Goal: Information Seeking & Learning: Get advice/opinions

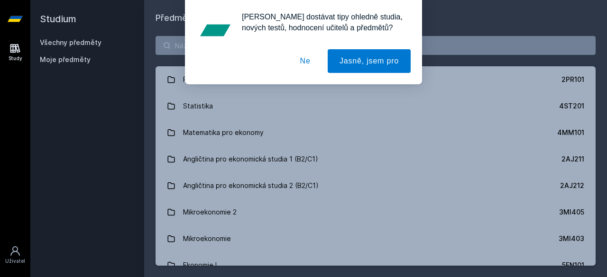
click at [312, 65] on button "Ne" at bounding box center [305, 61] width 34 height 24
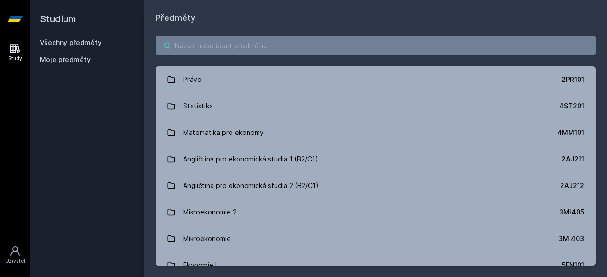
click at [270, 42] on input "search" at bounding box center [376, 45] width 440 height 19
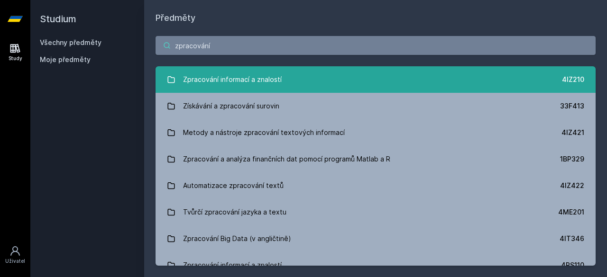
type input "zpracování"
click at [293, 79] on link "Zpracování informací a znalostí 4IZ210" at bounding box center [376, 79] width 440 height 27
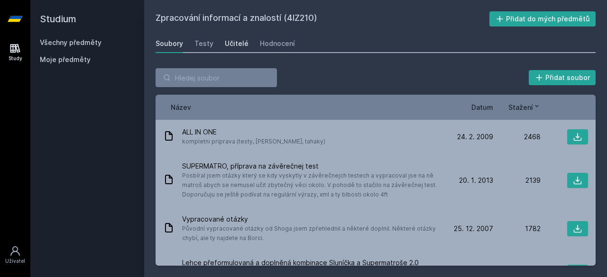
click at [227, 46] on div "Učitelé" at bounding box center [237, 43] width 24 height 9
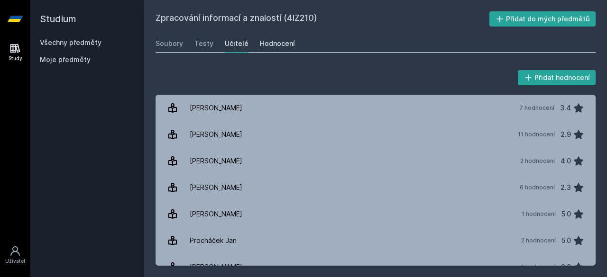
click at [275, 44] on div "Hodnocení" at bounding box center [277, 43] width 35 height 9
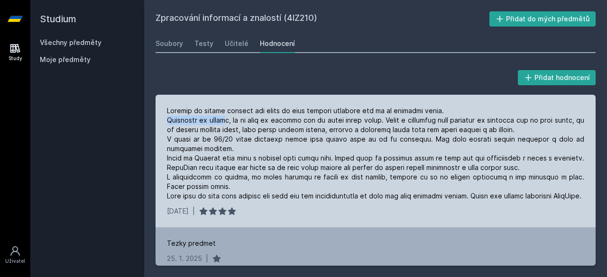
drag, startPoint x: 167, startPoint y: 119, endPoint x: 224, endPoint y: 119, distance: 56.4
click at [224, 119] on div at bounding box center [375, 153] width 417 height 95
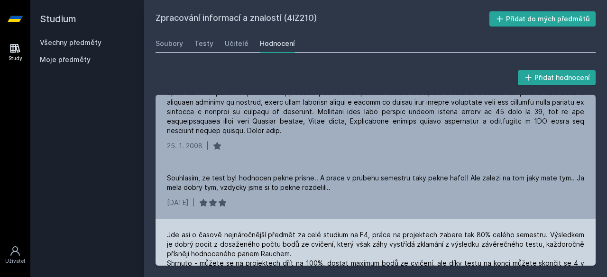
scroll to position [7528, 0]
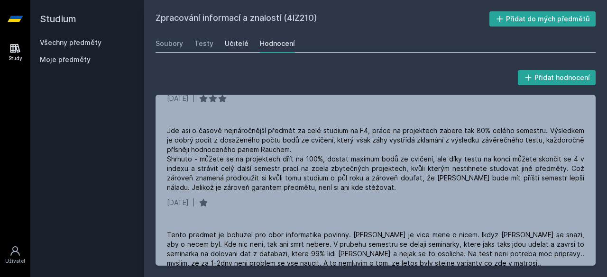
click at [231, 46] on div "Učitelé" at bounding box center [237, 43] width 24 height 9
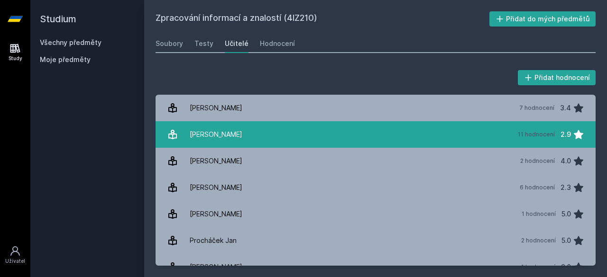
click at [244, 127] on link "[PERSON_NAME] 11 hodnocení 2.9" at bounding box center [376, 134] width 440 height 27
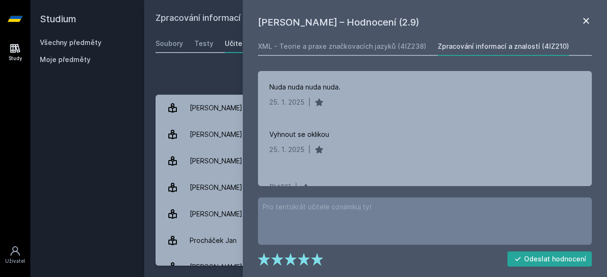
click at [584, 17] on icon at bounding box center [585, 20] width 11 height 11
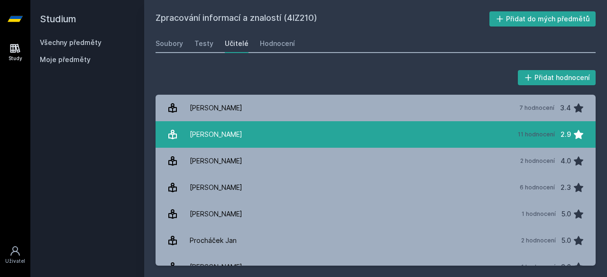
click at [282, 136] on link "[PERSON_NAME] 11 hodnocení 2.9" at bounding box center [376, 134] width 440 height 27
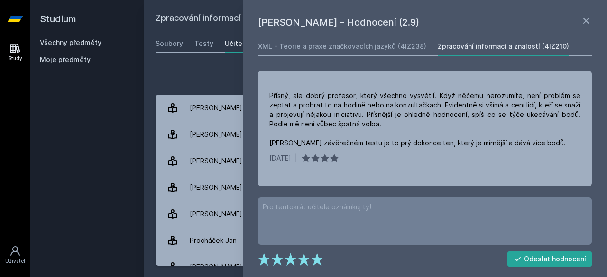
scroll to position [643, 0]
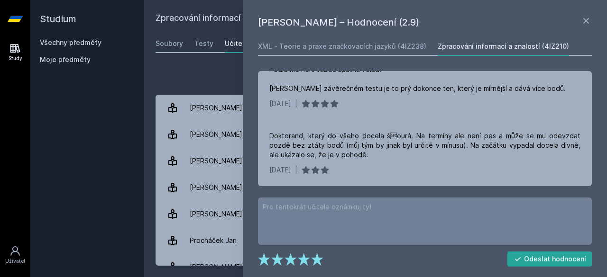
click at [594, 45] on div "[PERSON_NAME] – Hodnocení (2.9) XML - Teorie a praxe značkovacích jazyků (4IZ23…" at bounding box center [425, 138] width 364 height 277
click at [588, 21] on icon at bounding box center [585, 20] width 11 height 11
